Goal: Check status: Check status

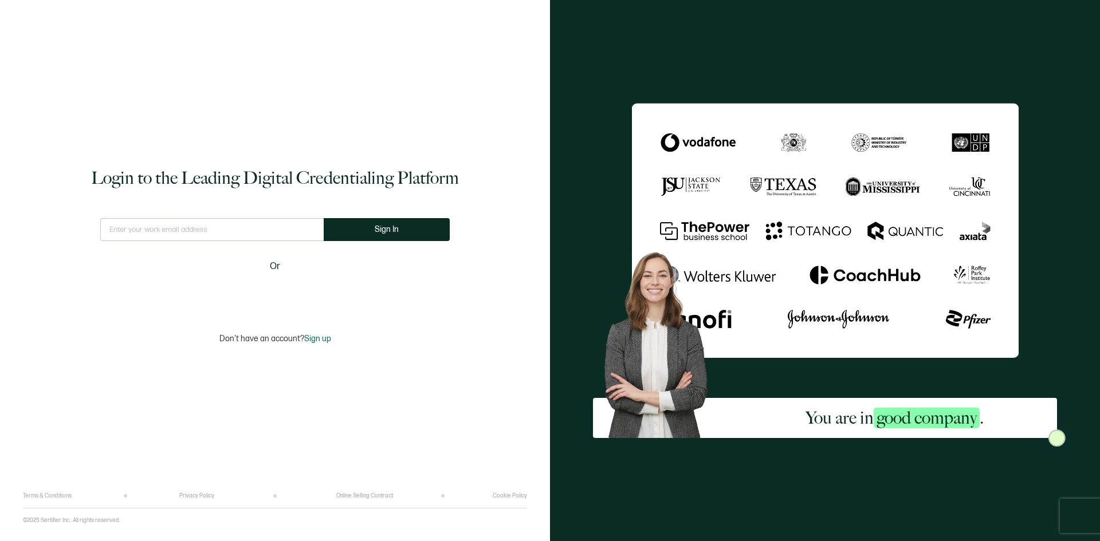
click at [258, 231] on input "text" at bounding box center [211, 229] width 223 height 23
click at [234, 224] on input "text" at bounding box center [212, 229] width 232 height 23
click at [233, 224] on input "text" at bounding box center [212, 229] width 232 height 23
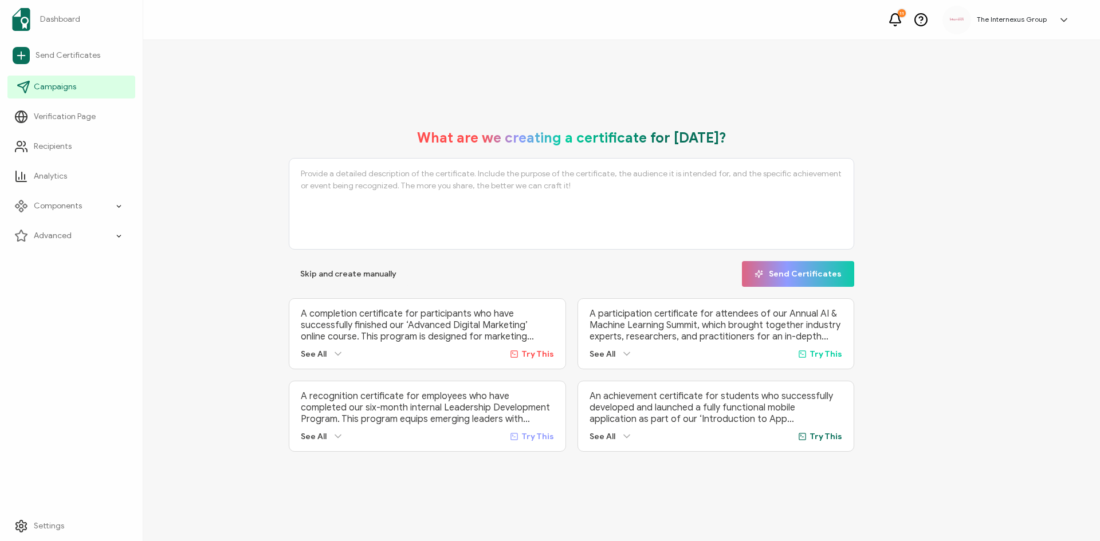
click at [24, 92] on icon at bounding box center [23, 86] width 11 height 11
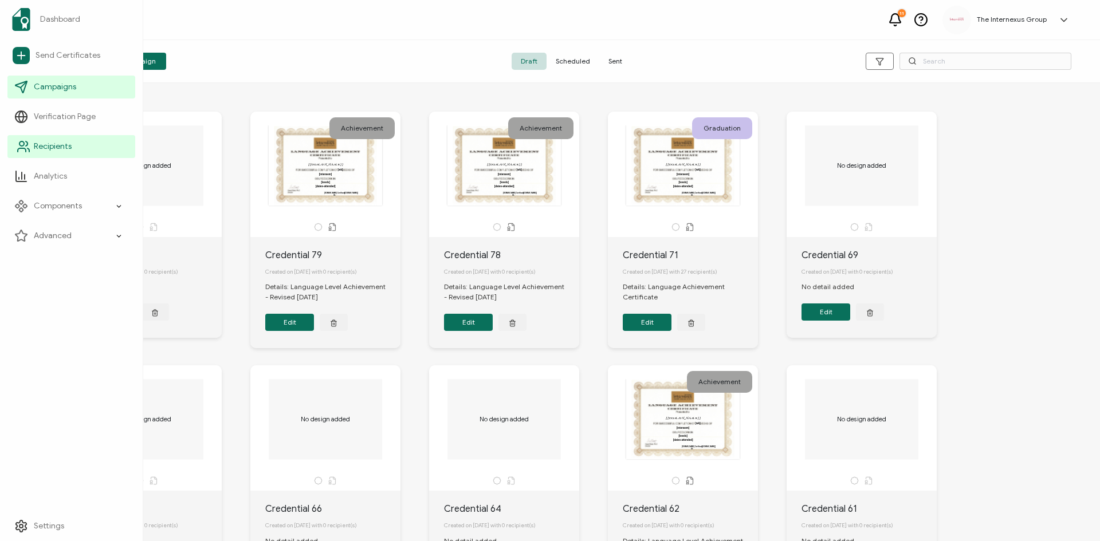
click at [68, 152] on link "Recipients" at bounding box center [71, 146] width 128 height 23
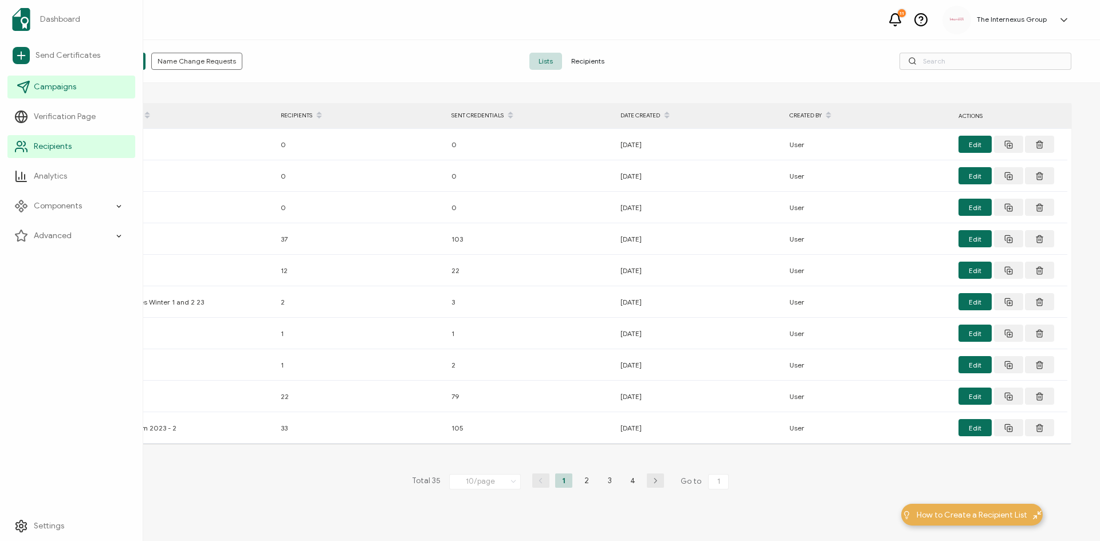
click at [74, 93] on link "Campaigns" at bounding box center [71, 87] width 128 height 23
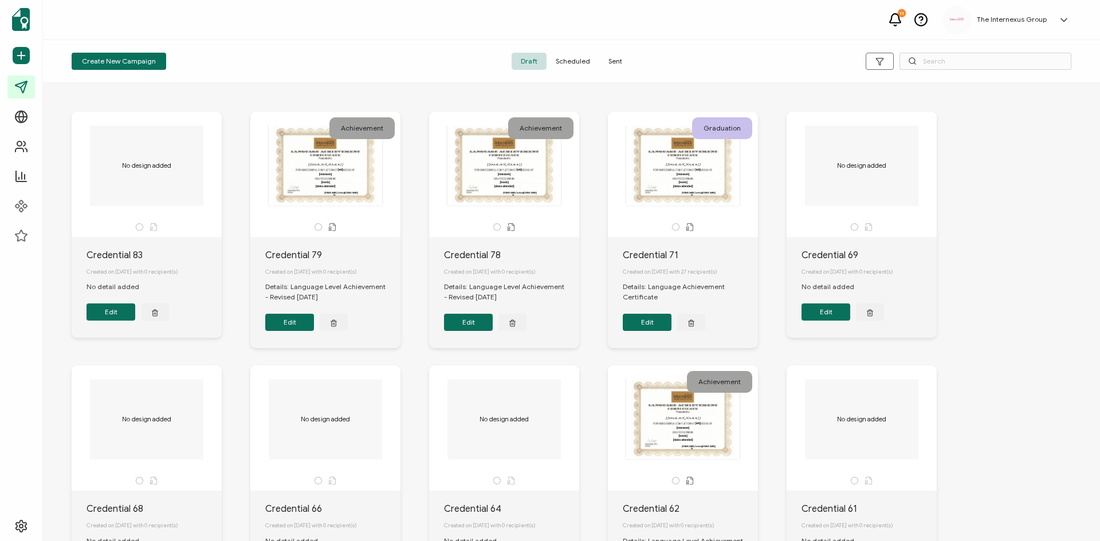
click at [352, 263] on div "Created on [DATE] with 0 recipient(s)" at bounding box center [332, 271] width 135 height 19
click at [320, 184] on div "This box will change accordingly to the corresponding values in the recipient l…" at bounding box center [325, 165] width 120 height 80
click at [293, 327] on button "Edit" at bounding box center [289, 322] width 49 height 17
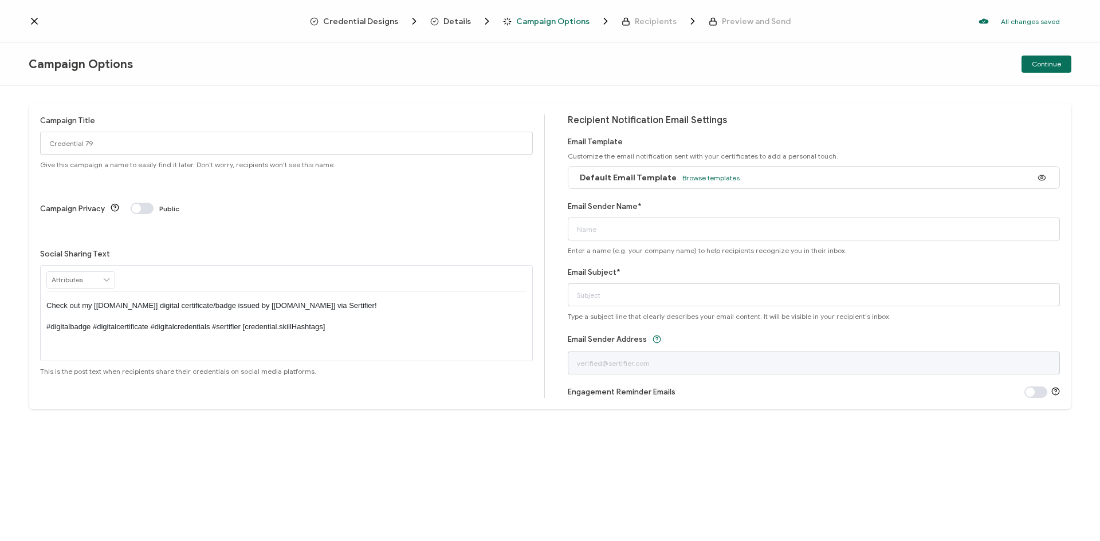
click at [645, 17] on span "Recipients" at bounding box center [656, 21] width 42 height 9
click at [641, 26] on span "Recipients" at bounding box center [656, 21] width 42 height 9
click at [564, 28] on div "Credential Designs Details Campaign Options Recipients Preview and Send All cha…" at bounding box center [550, 21] width 1100 height 43
drag, startPoint x: 470, startPoint y: 16, endPoint x: 460, endPoint y: 22, distance: 12.1
click at [469, 16] on span "Details" at bounding box center [461, 20] width 62 height 11
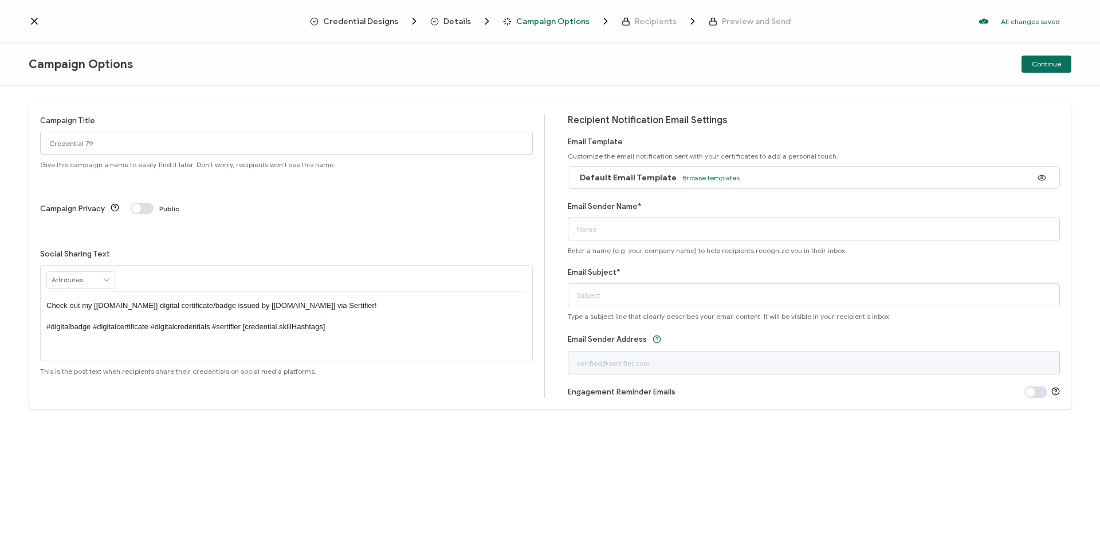
click at [529, 23] on span "Campaign Options" at bounding box center [552, 21] width 73 height 9
click at [625, 24] on icon "Breadcrumb" at bounding box center [626, 21] width 9 height 9
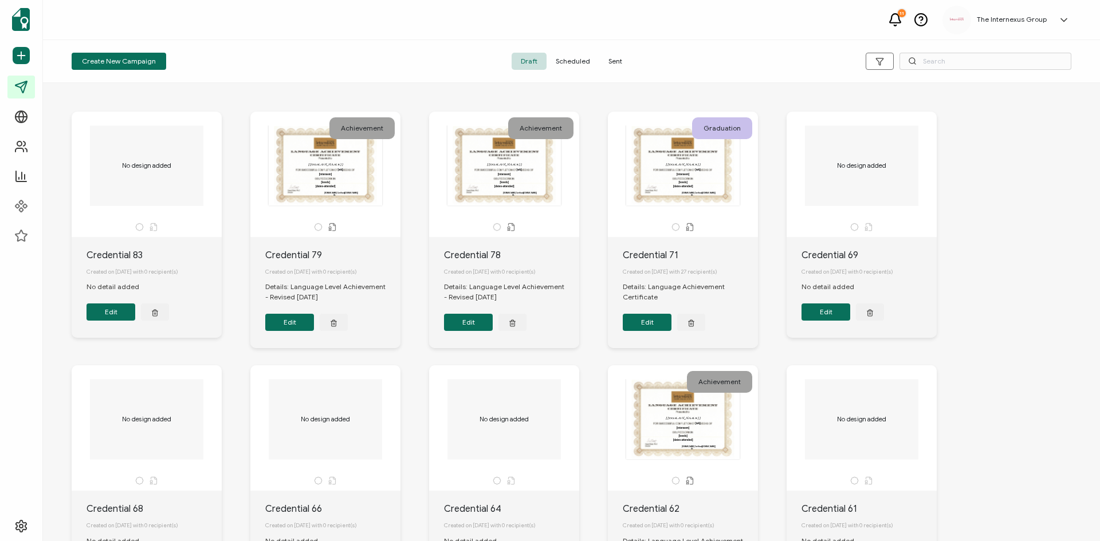
click at [612, 65] on span "Sent" at bounding box center [615, 61] width 32 height 17
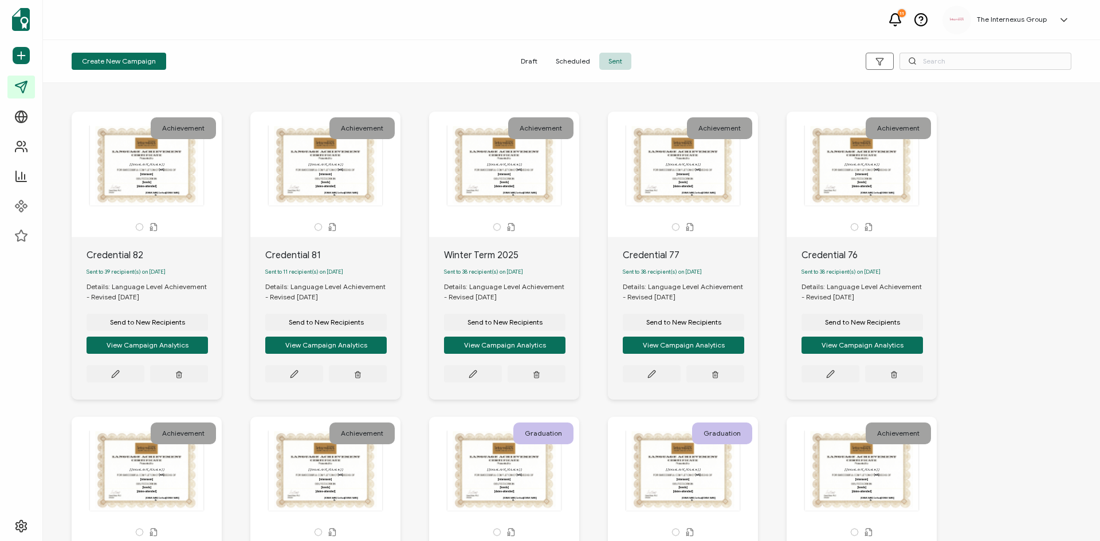
click at [188, 256] on div "Credential 82" at bounding box center [154, 256] width 135 height 14
click at [161, 353] on button "View Campaign Analytics" at bounding box center [147, 345] width 121 height 17
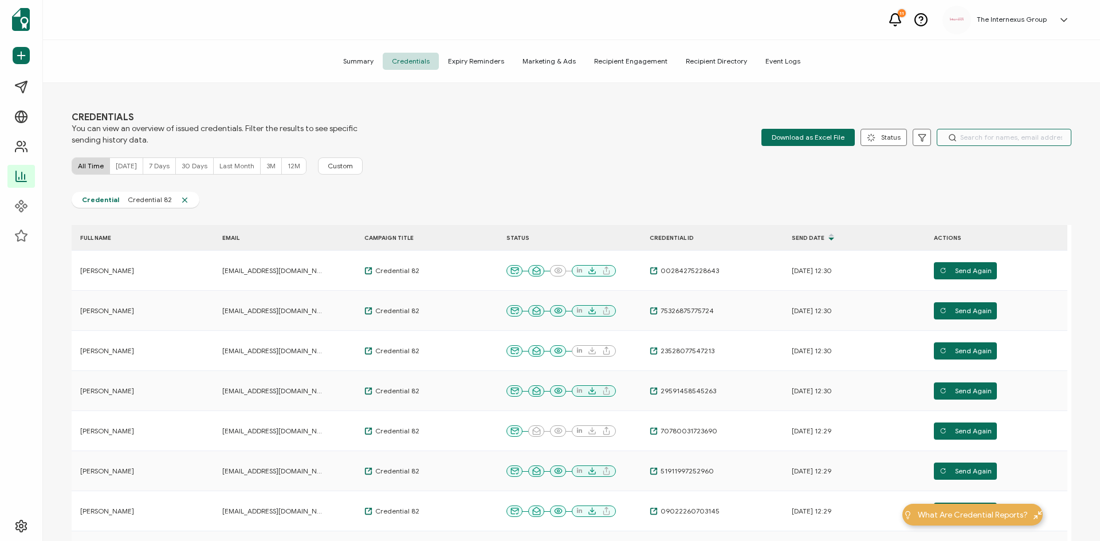
paste input "Kriskus"
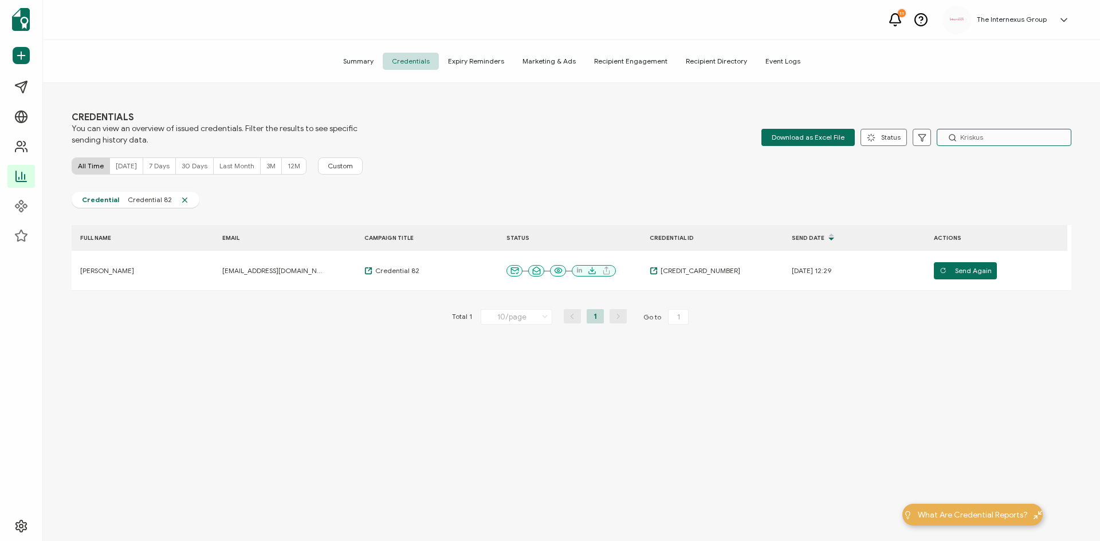
click at [956, 132] on input "Kriskus" at bounding box center [1004, 137] width 135 height 17
click at [960, 132] on input "Kriskus" at bounding box center [1004, 137] width 135 height 17
paste input "Fatkhutdinova"
type input "F"
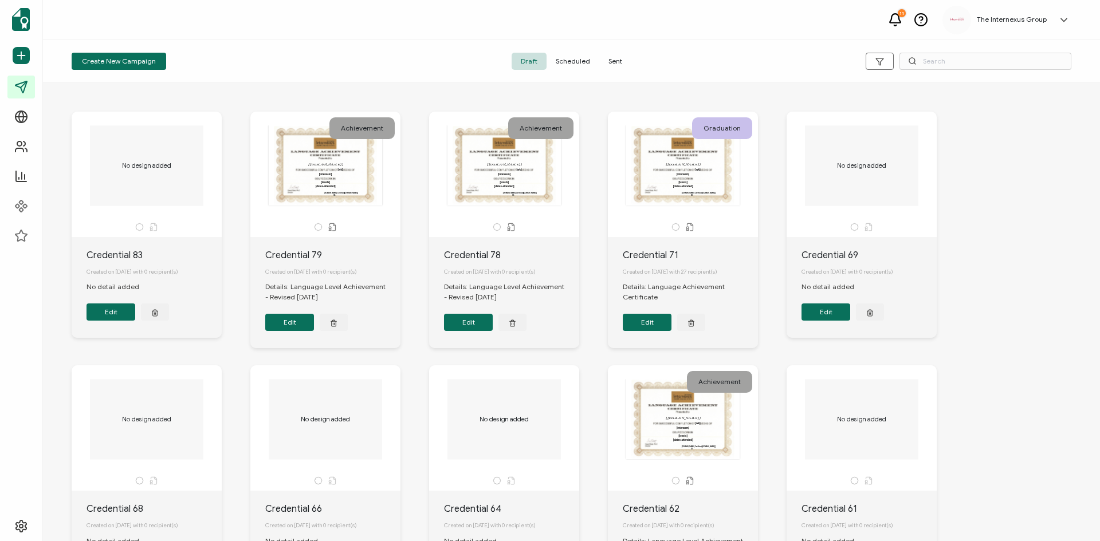
click at [574, 58] on span "Scheduled" at bounding box center [573, 61] width 53 height 17
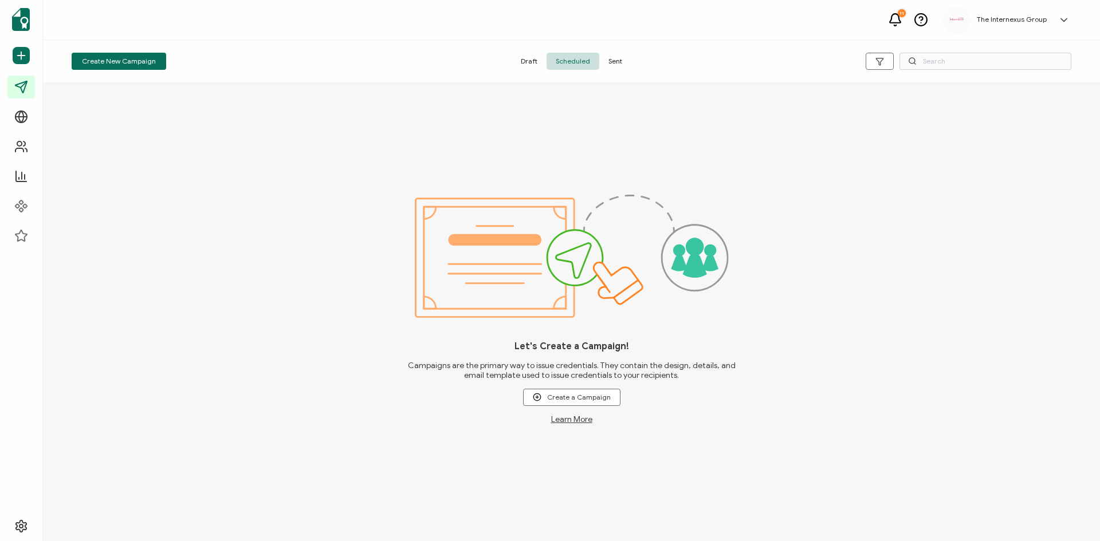
click at [621, 61] on span "Sent" at bounding box center [615, 61] width 32 height 17
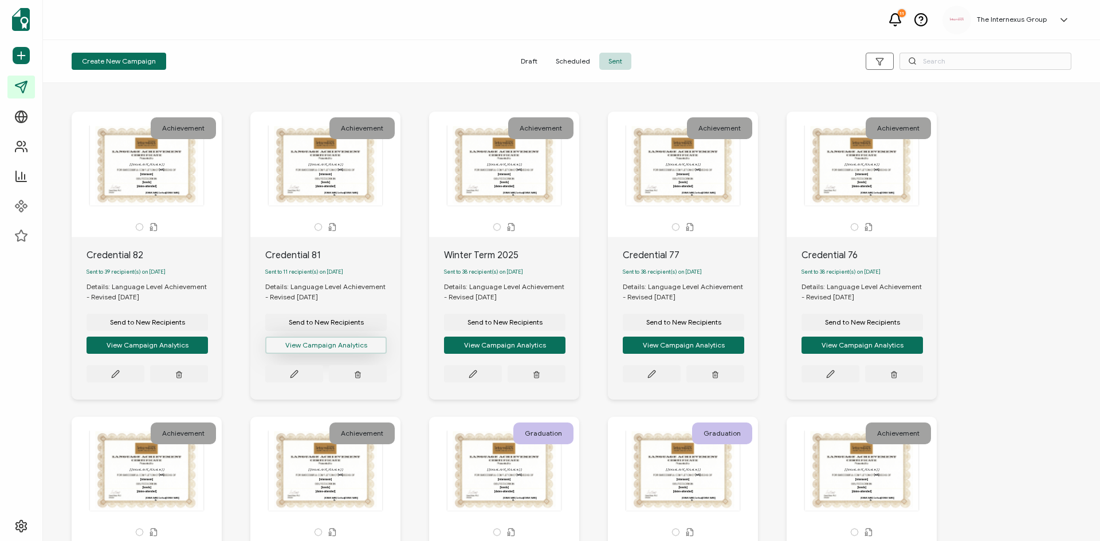
click at [208, 346] on button "View Campaign Analytics" at bounding box center [147, 345] width 121 height 17
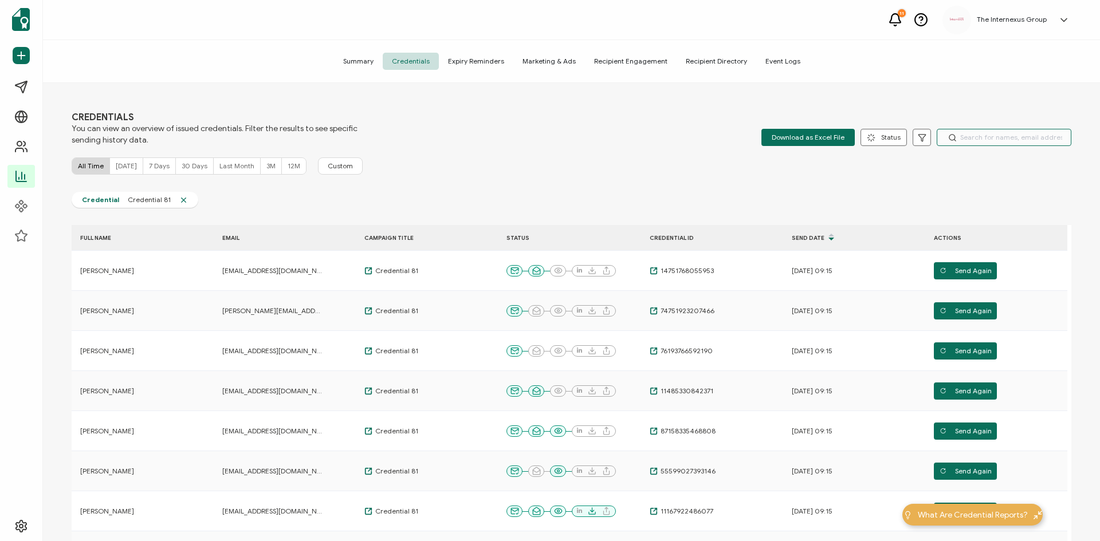
paste input "Fatkhutdinova"
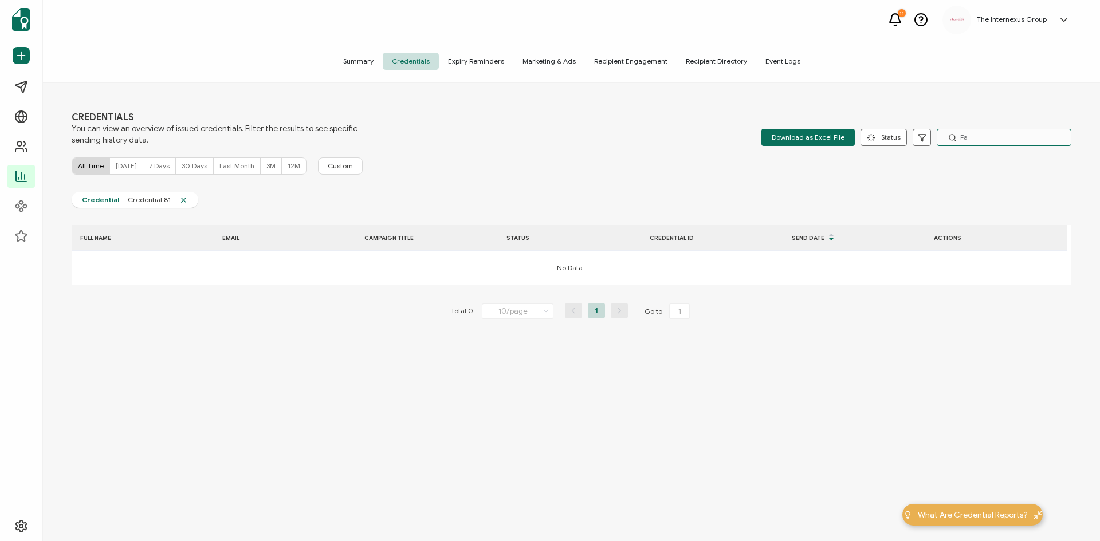
type input "F"
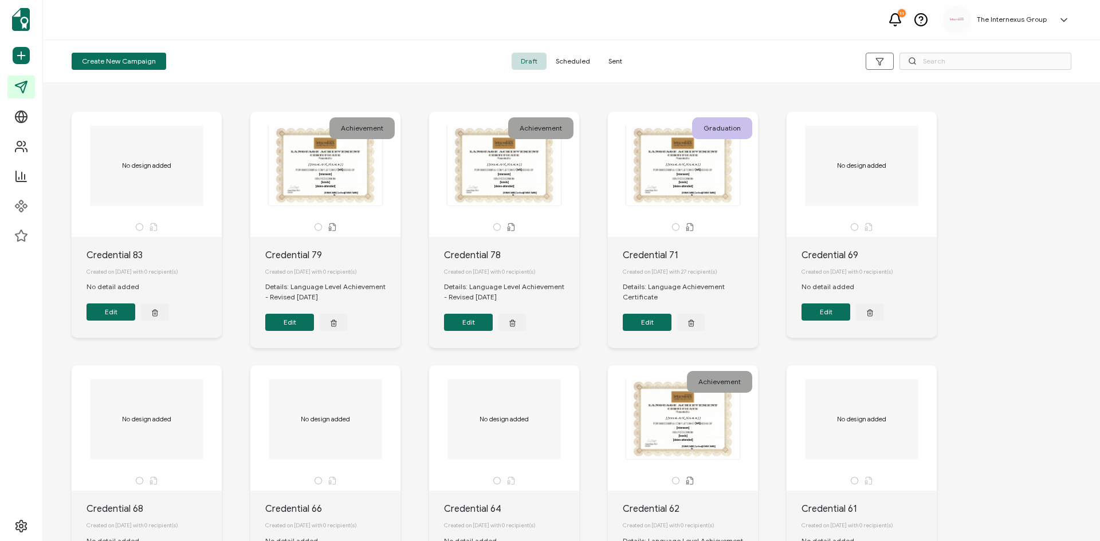
click at [609, 62] on span "Sent" at bounding box center [615, 61] width 32 height 17
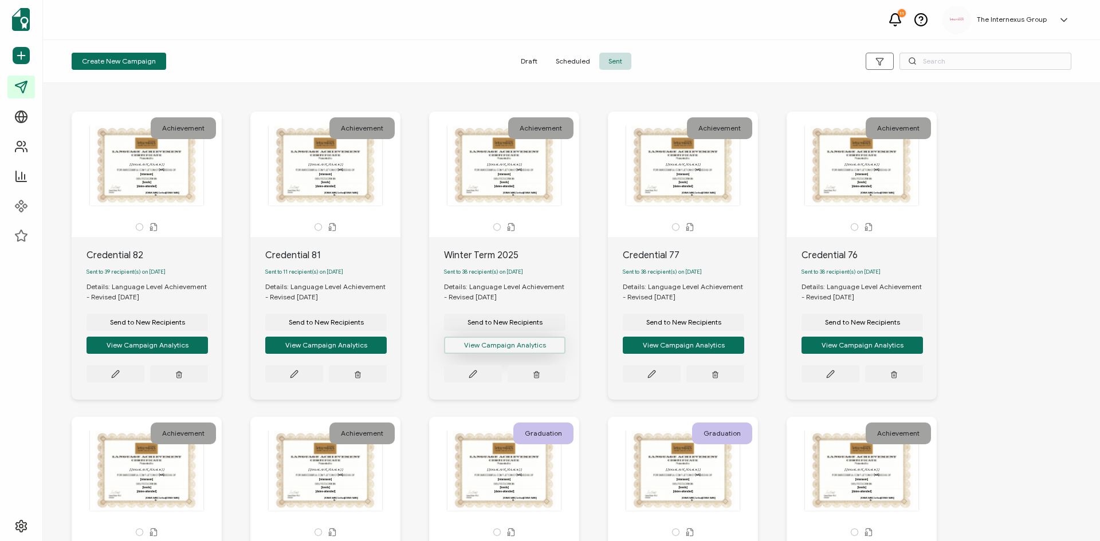
click at [208, 351] on button "View Campaign Analytics" at bounding box center [147, 345] width 121 height 17
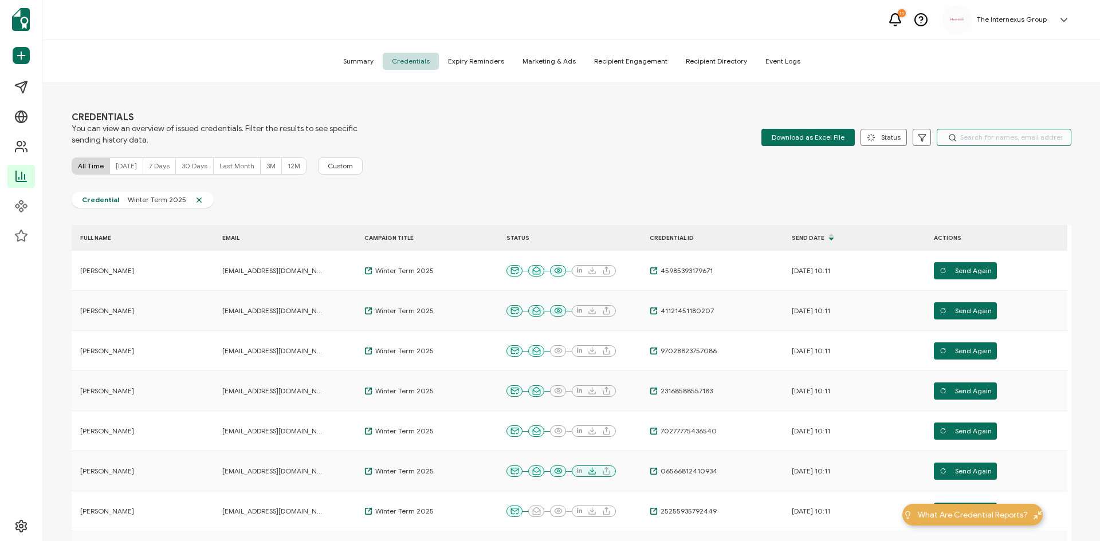
paste input "Fatkhutdinova"
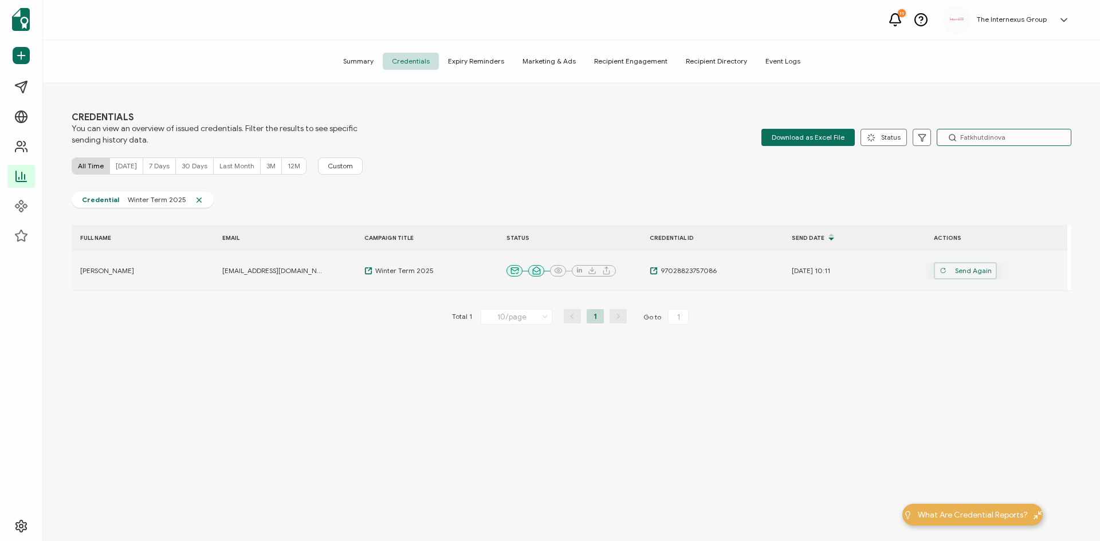
type input "Fatkhutdinova"
click at [983, 272] on span "Send Again" at bounding box center [966, 270] width 52 height 17
